Goal: Find specific page/section: Find specific page/section

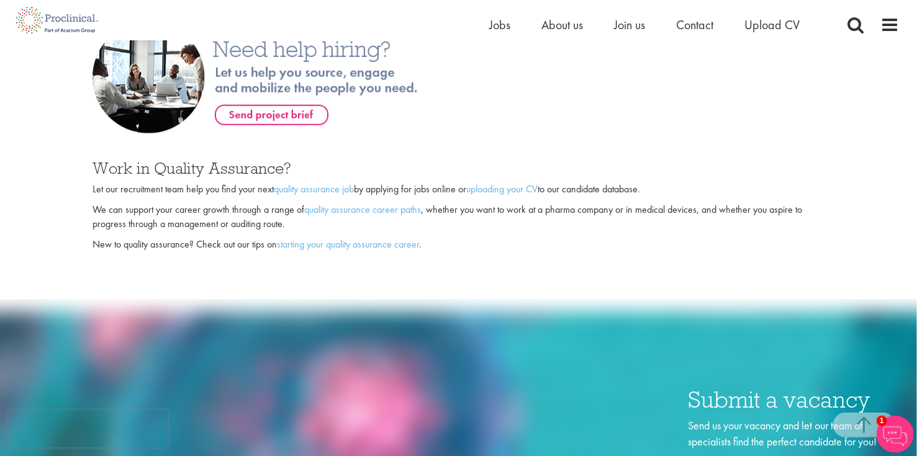
scroll to position [773, 0]
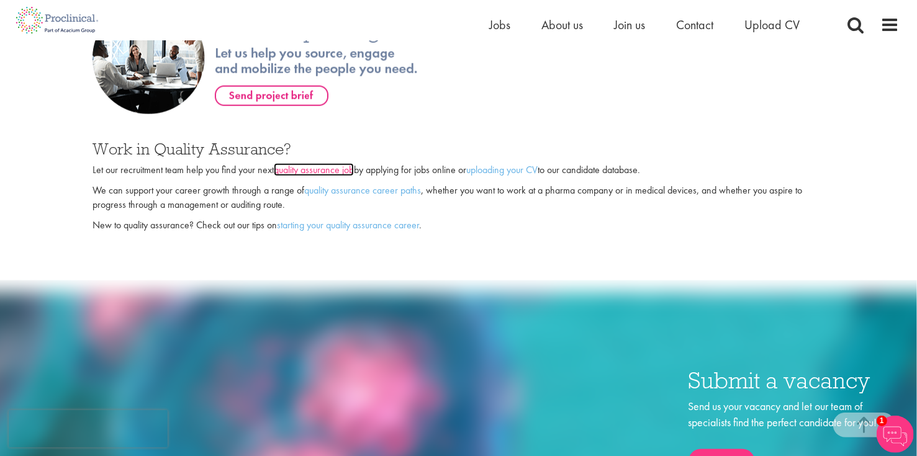
click at [301, 163] on link "quality assurance job" at bounding box center [314, 169] width 80 height 13
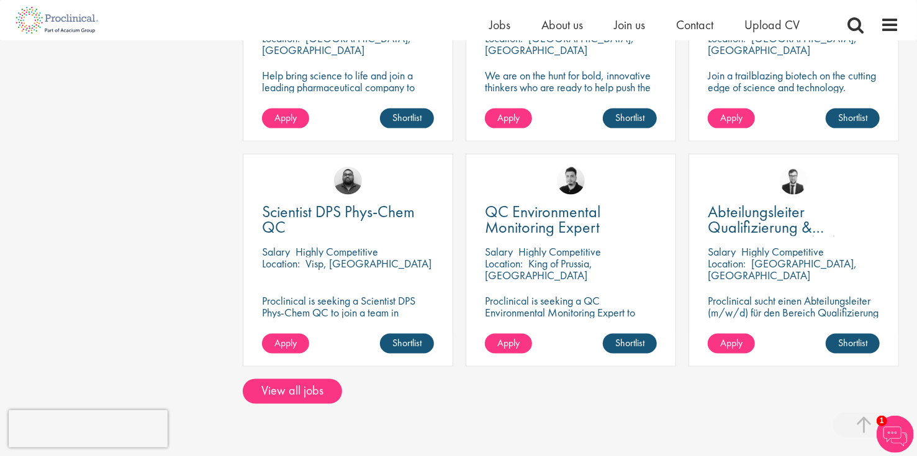
scroll to position [961, 0]
